Goal: Contribute content

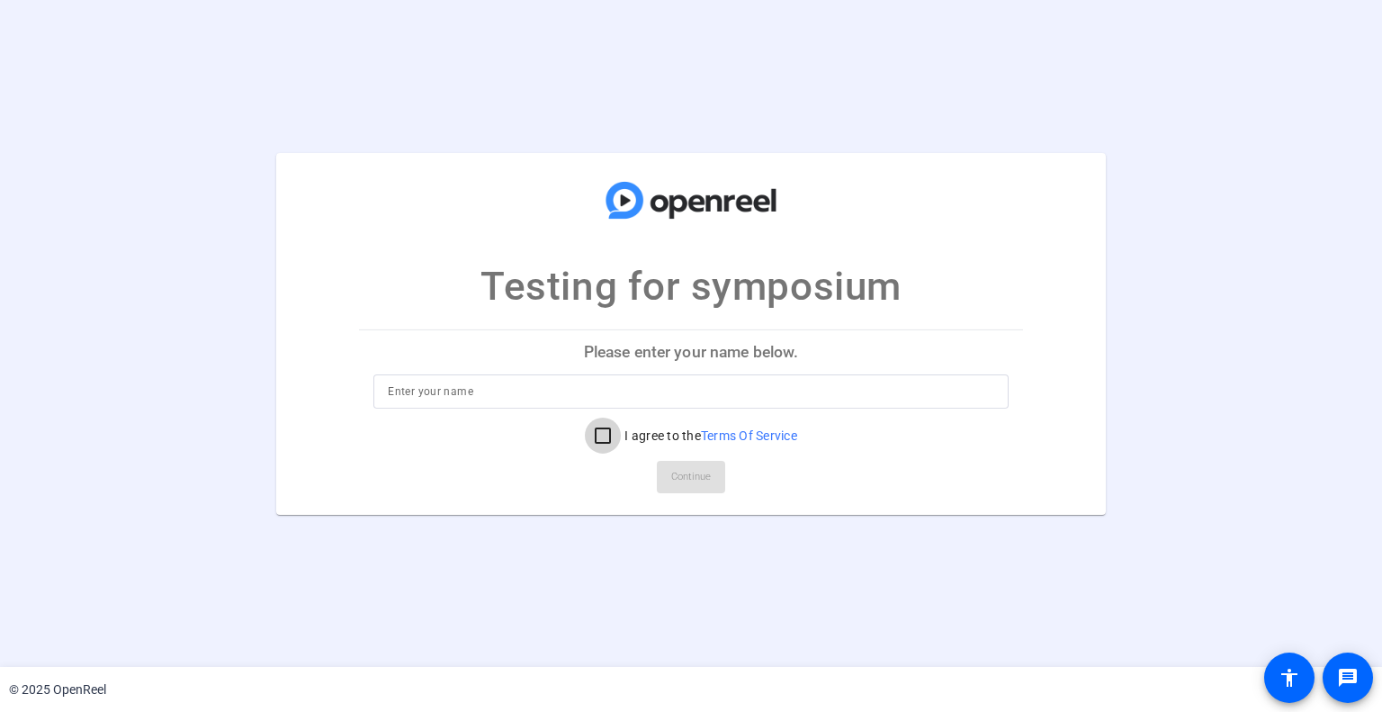
click at [605, 441] on input "I agree to the Terms Of Service" at bounding box center [603, 435] width 36 height 36
checkbox input "true"
click at [604, 400] on input at bounding box center [691, 392] width 606 height 22
type input "[PERSON_NAME]"
click at [705, 474] on span "Continue" at bounding box center [691, 476] width 40 height 27
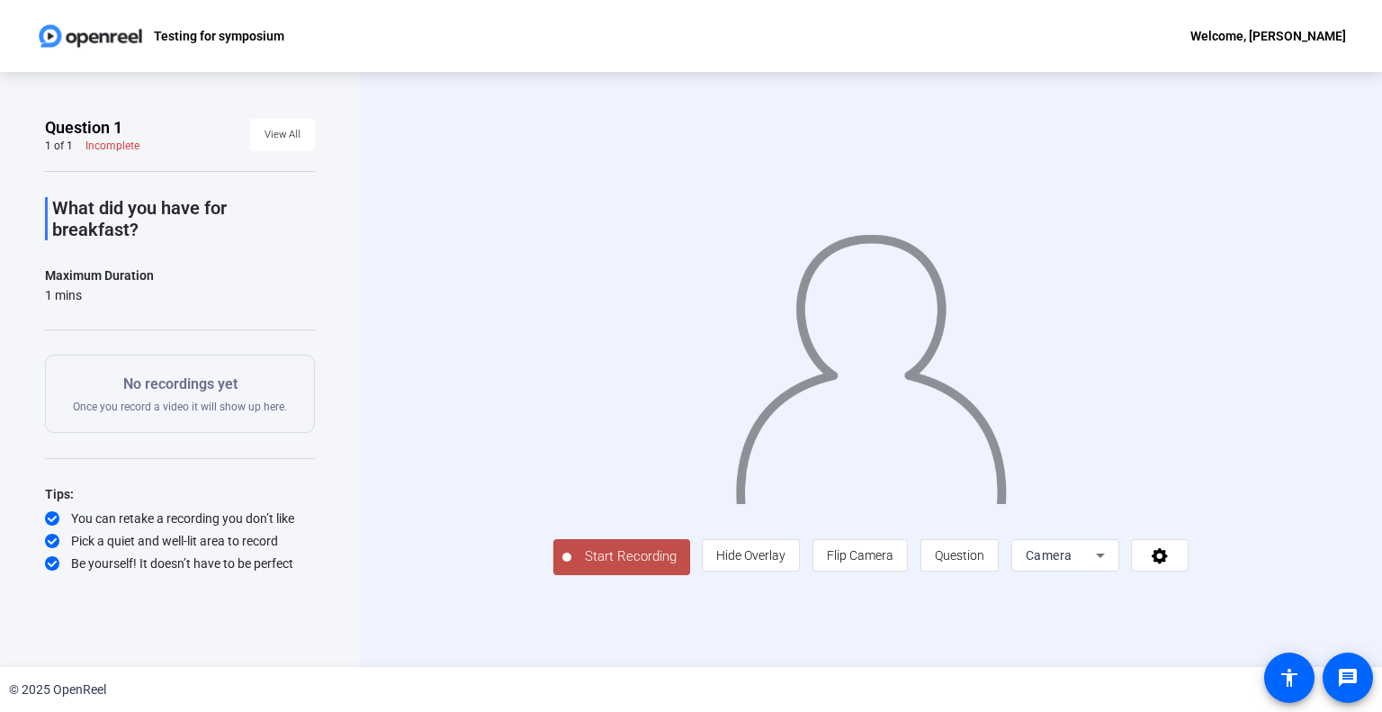
click at [133, 400] on div "No recordings yet Once you record a video it will show up here." at bounding box center [180, 393] width 214 height 40
click at [112, 250] on div "What did you have for breakfast? Maximum Duration 1 mins Start Recording No rec…" at bounding box center [180, 371] width 270 height 401
click at [630, 554] on span "Start Recording" at bounding box center [630, 556] width 119 height 21
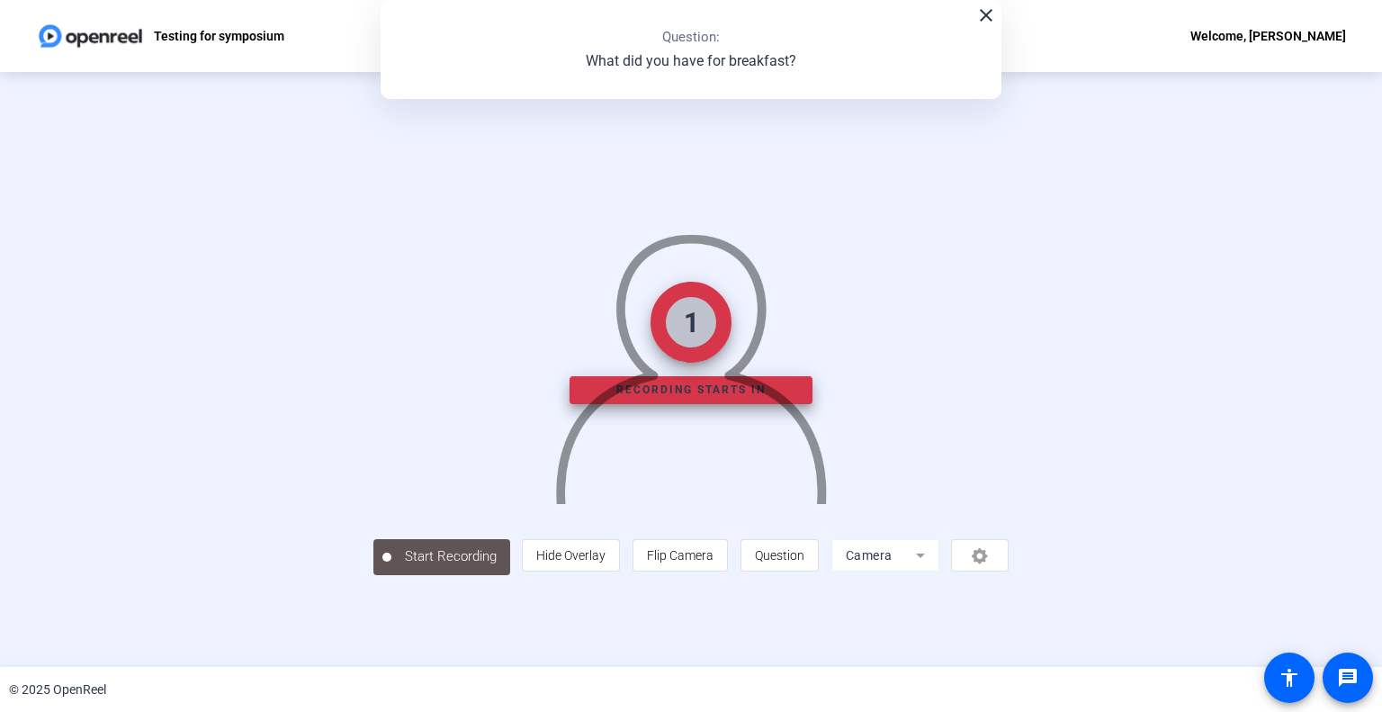
click at [818, 39] on div "close Question: What did you have for breakfast?" at bounding box center [691, 49] width 621 height 99
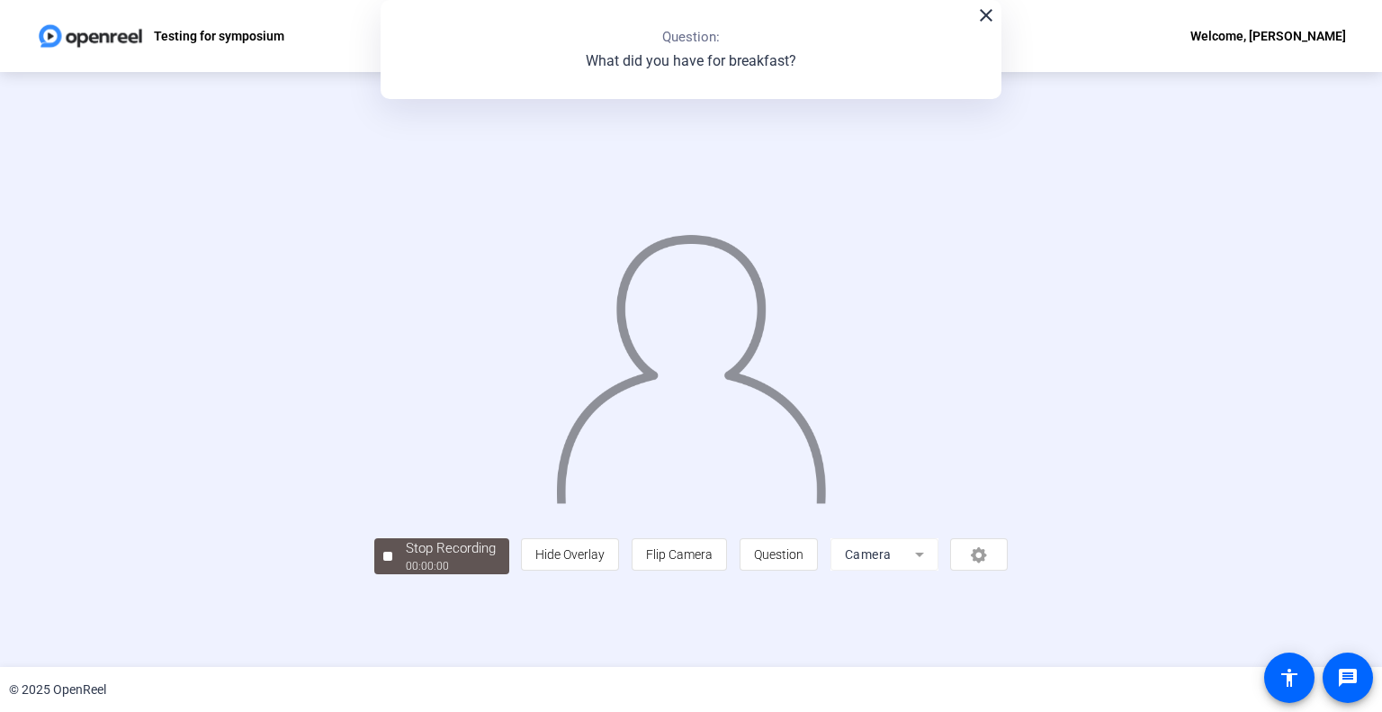
click at [732, 76] on div "close Question: What did you have for breakfast?" at bounding box center [691, 49] width 621 height 99
click at [979, 21] on mat-icon "close" at bounding box center [986, 15] width 22 height 22
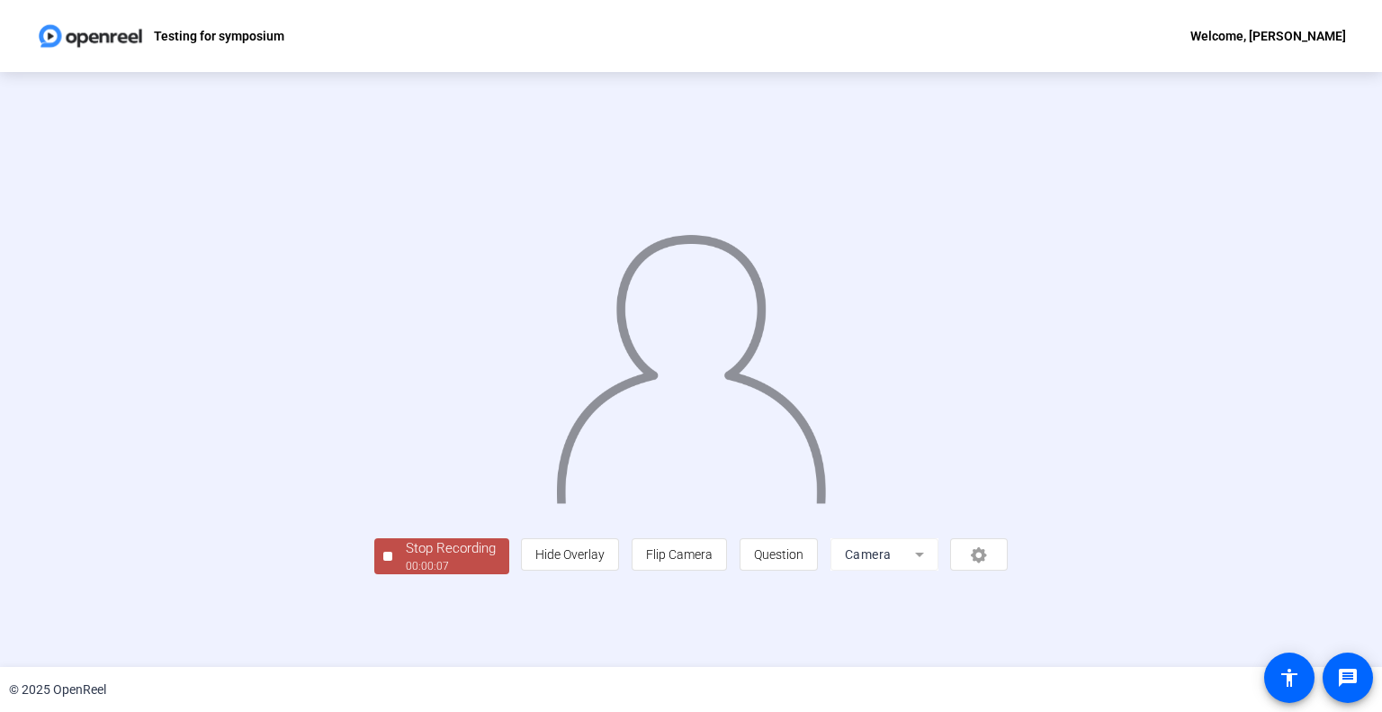
click at [427, 546] on div "Stop Recording" at bounding box center [451, 548] width 90 height 21
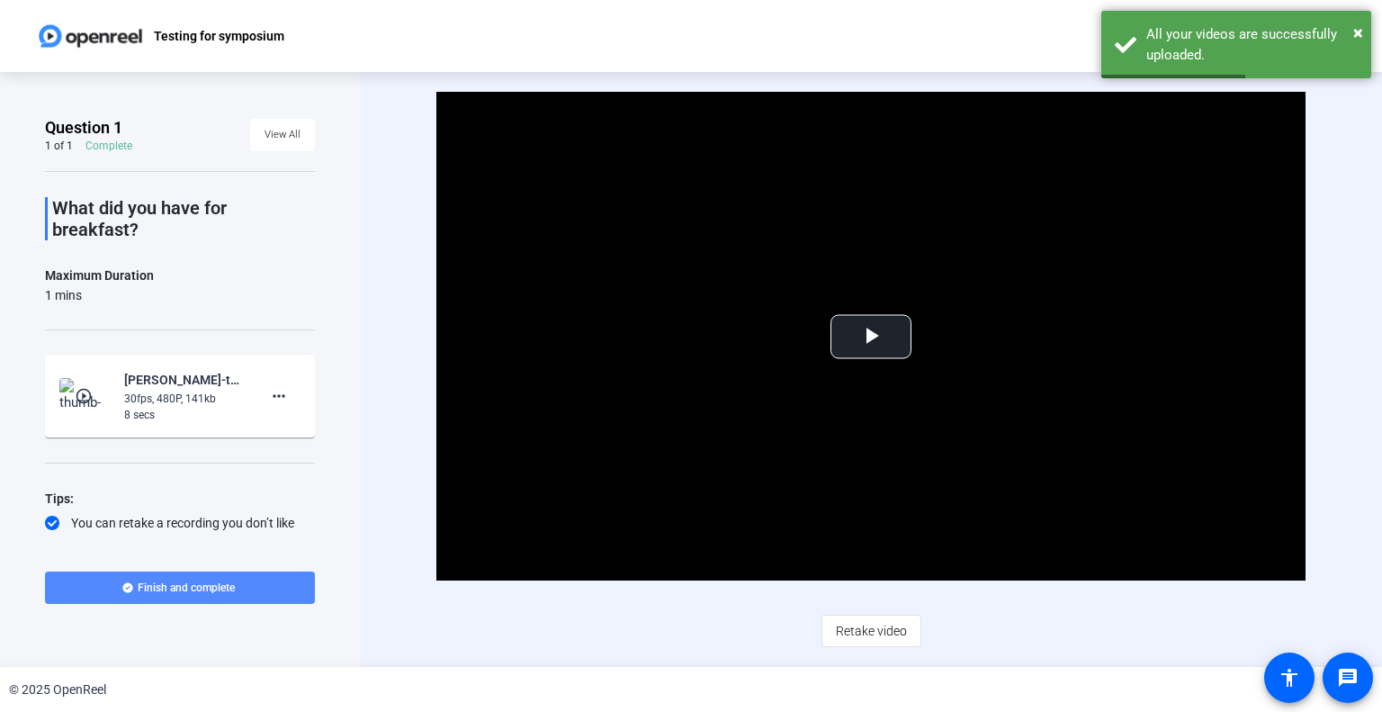
click at [181, 597] on span at bounding box center [180, 587] width 270 height 43
